Goal: Information Seeking & Learning: Check status

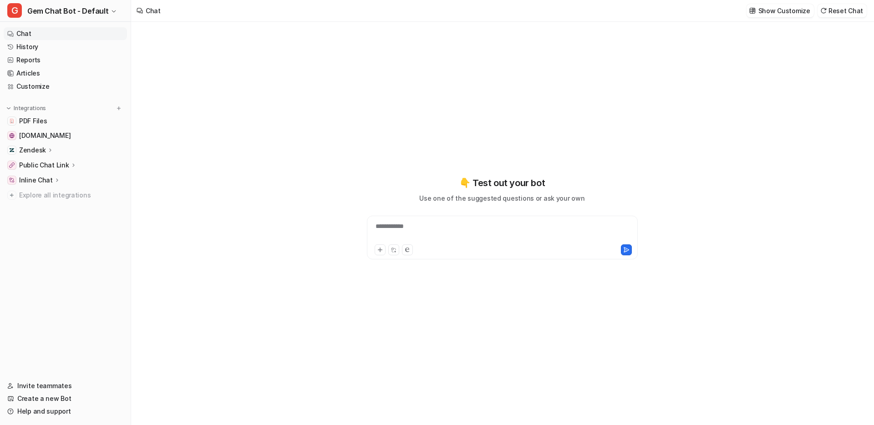
type textarea "**********"
click at [48, 45] on link "History" at bounding box center [65, 46] width 123 height 13
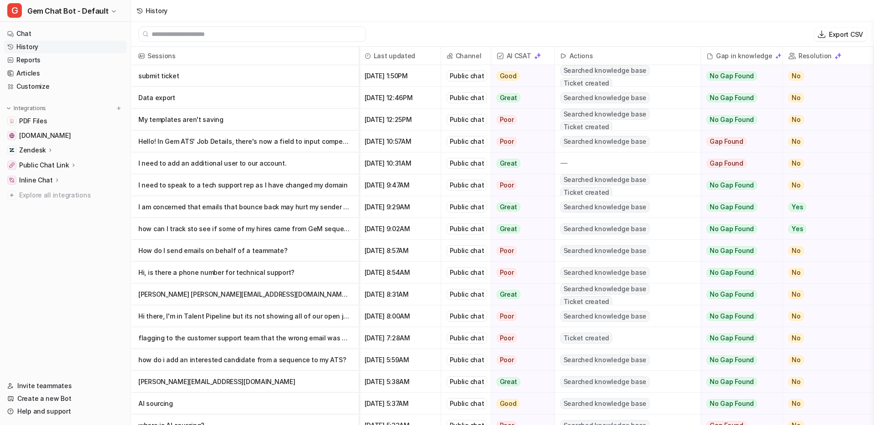
click at [234, 122] on p "My templates aren't saving" at bounding box center [244, 120] width 213 height 22
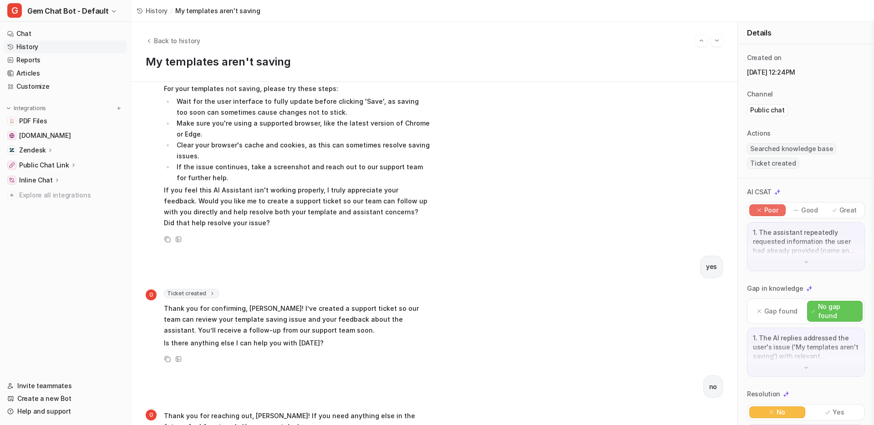
scroll to position [493, 0]
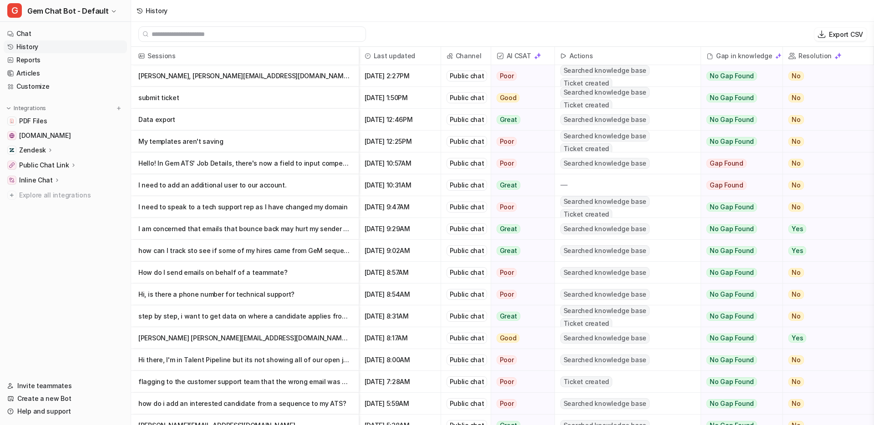
click at [269, 207] on p "I need to speak to a tech support rep as I have changed my domain" at bounding box center [244, 207] width 213 height 22
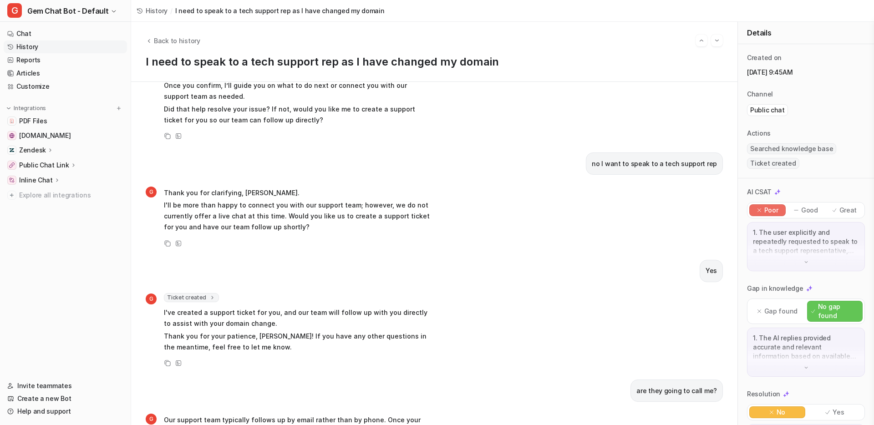
scroll to position [476, 0]
